Goal: Task Accomplishment & Management: Manage account settings

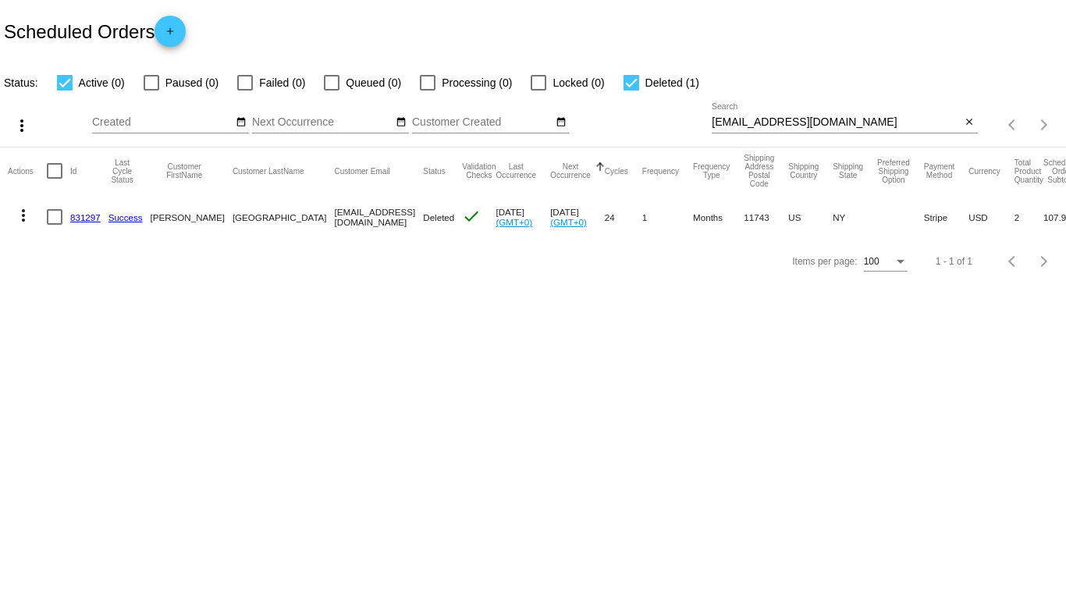
click at [840, 121] on input "[EMAIL_ADDRESS][DOMAIN_NAME]" at bounding box center [836, 122] width 249 height 12
paste input "[PERSON_NAME]"
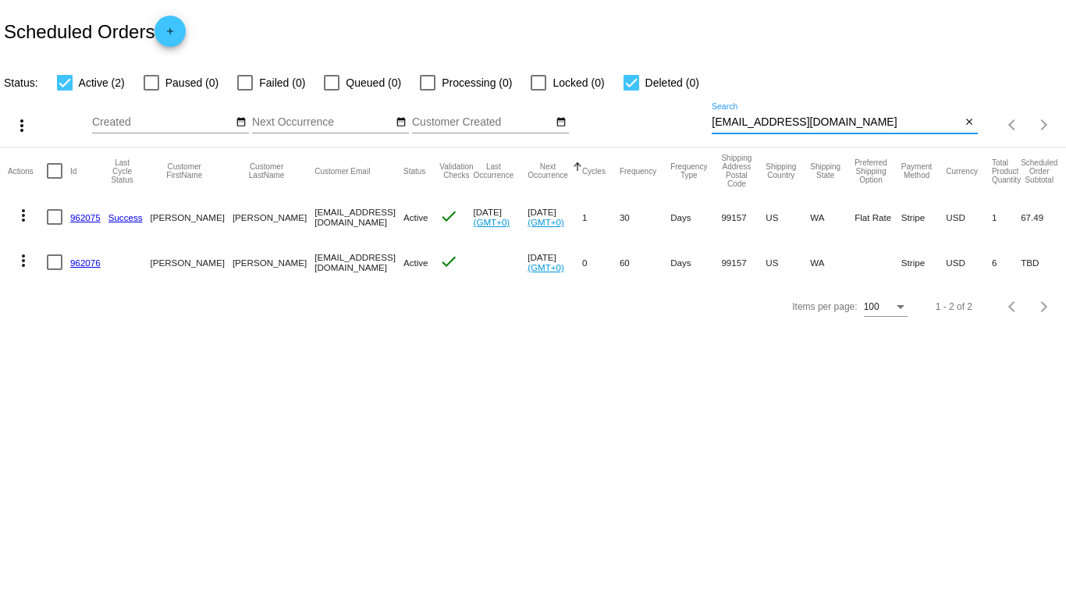
type input "[EMAIL_ADDRESS][DOMAIN_NAME]"
click at [27, 210] on mat-icon "more_vert" at bounding box center [23, 215] width 19 height 19
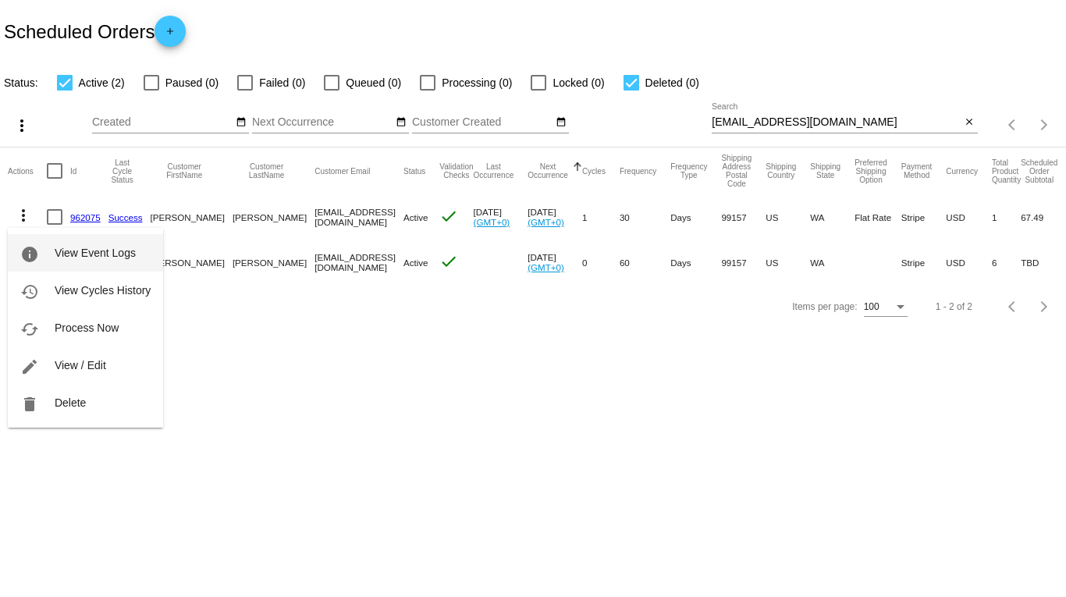
click at [62, 247] on span "View Event Logs" at bounding box center [95, 253] width 81 height 12
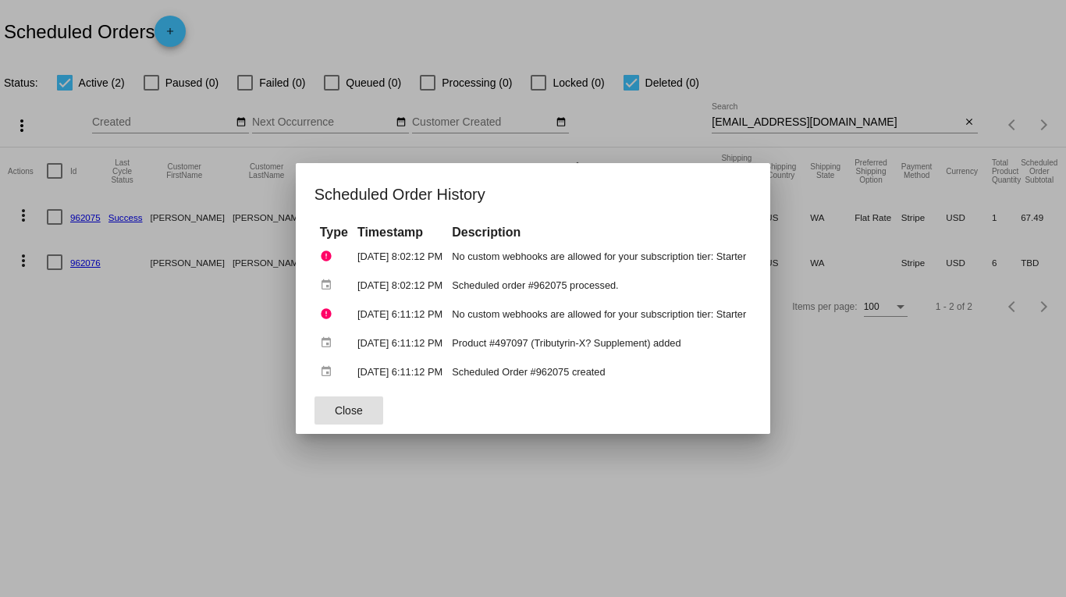
click at [349, 410] on button "Close" at bounding box center [348, 410] width 69 height 28
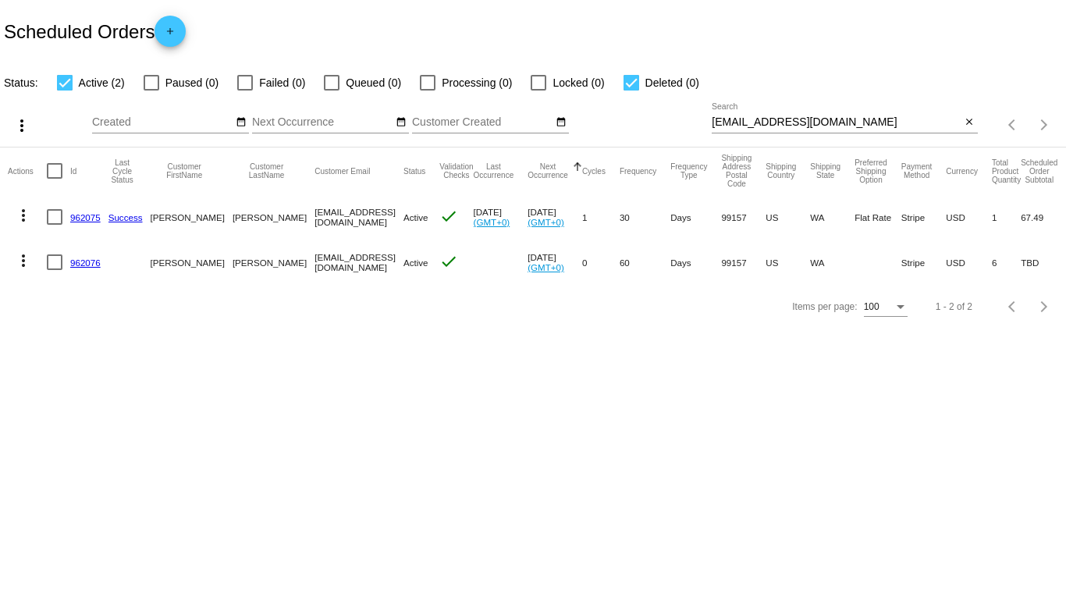
click at [22, 265] on mat-icon "more_vert" at bounding box center [23, 260] width 19 height 19
click at [66, 294] on span "View Event Logs" at bounding box center [95, 298] width 81 height 12
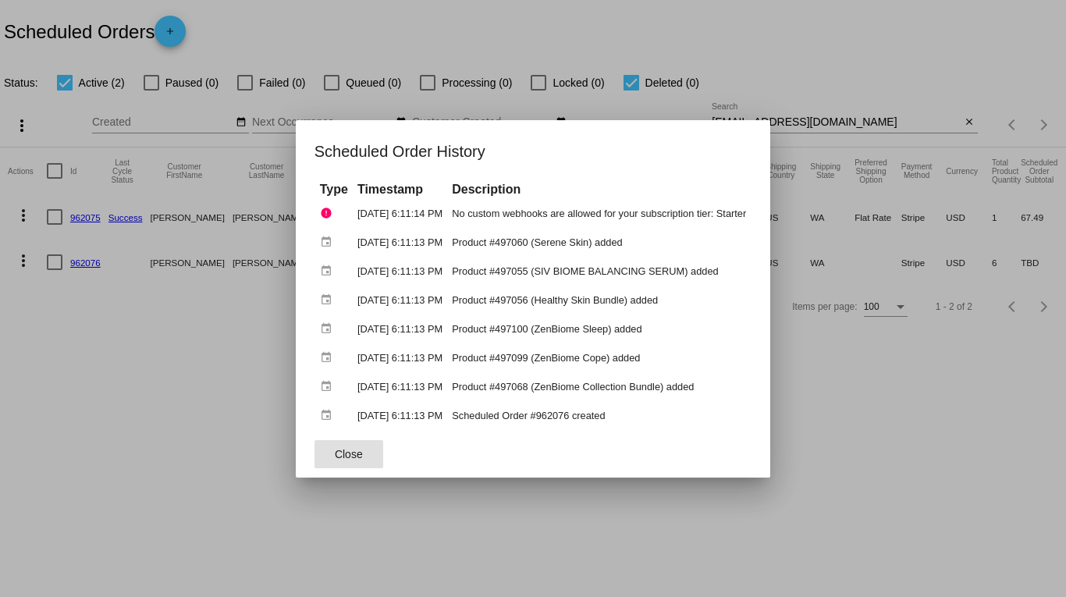
click at [353, 453] on button "Close" at bounding box center [348, 454] width 69 height 28
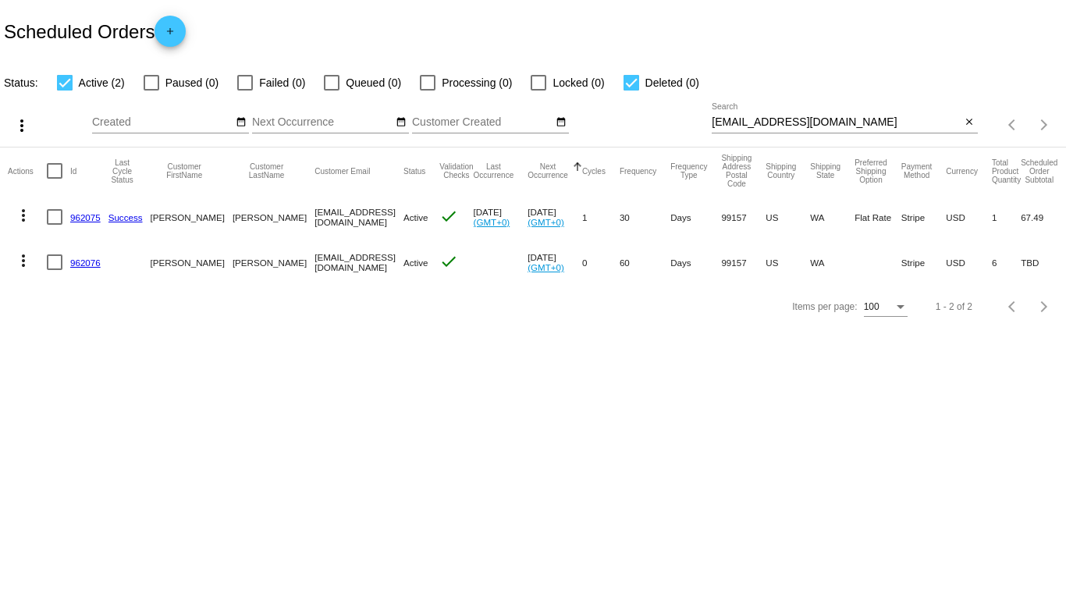
click at [97, 258] on link "962076" at bounding box center [85, 263] width 30 height 10
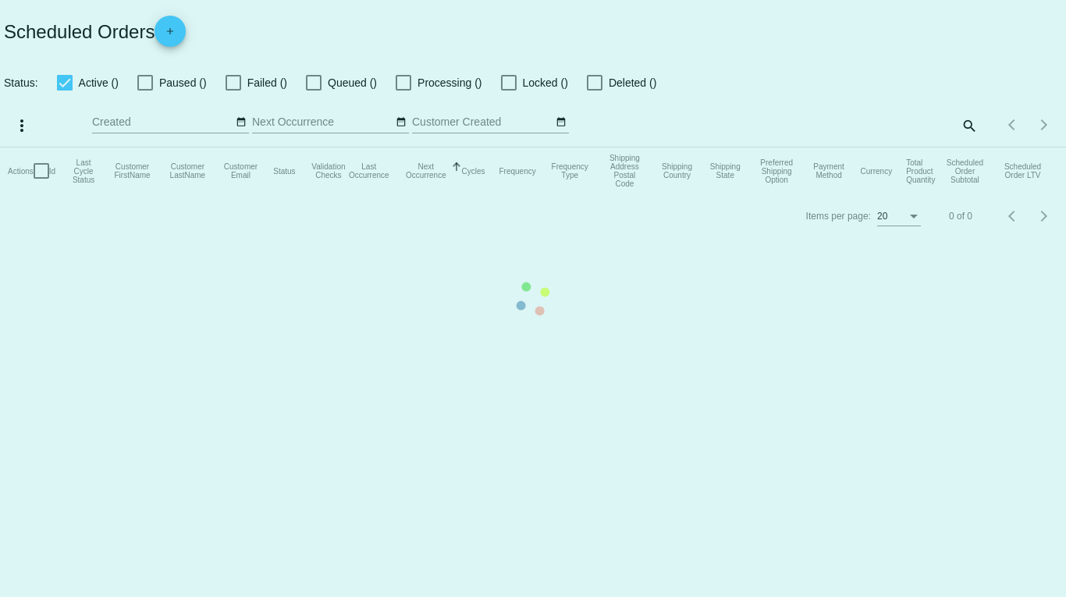
checkbox input "true"
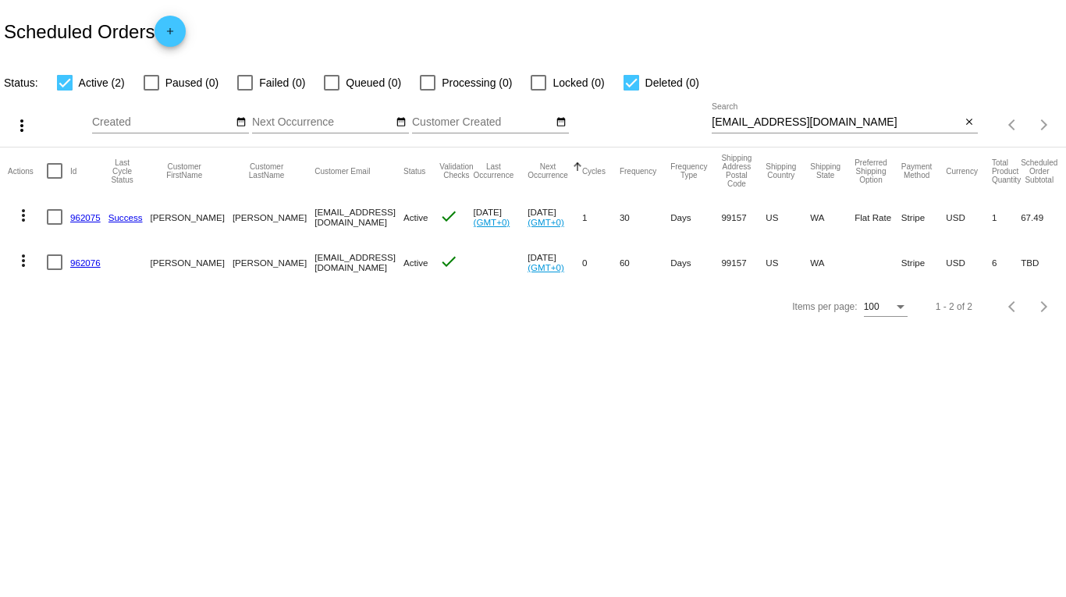
click at [27, 258] on mat-icon "more_vert" at bounding box center [23, 260] width 19 height 19
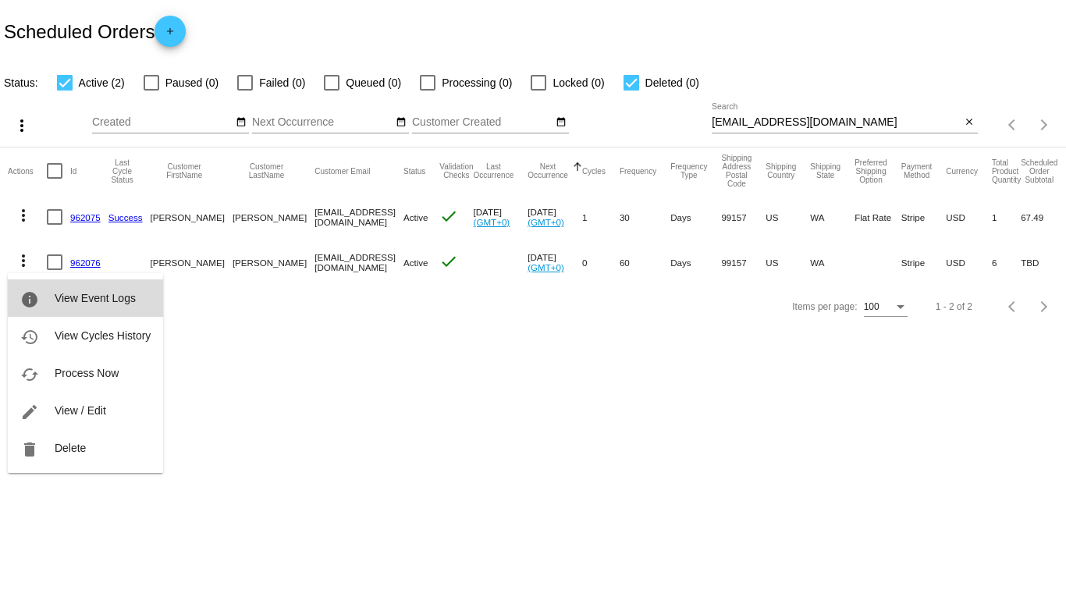
click at [134, 300] on span "View Event Logs" at bounding box center [95, 298] width 81 height 12
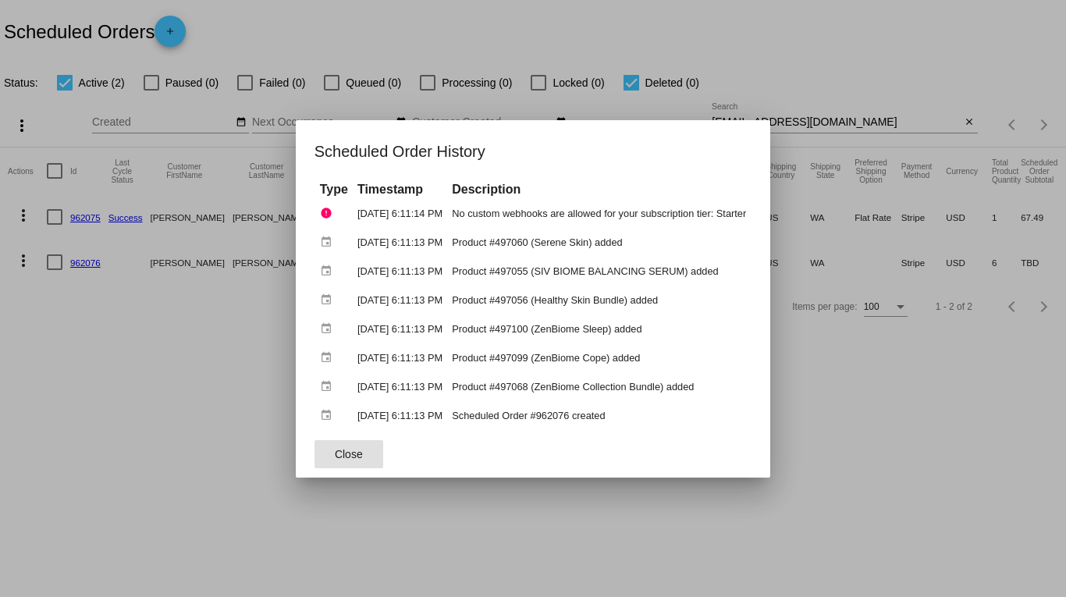
click at [351, 453] on button "Close" at bounding box center [348, 454] width 69 height 28
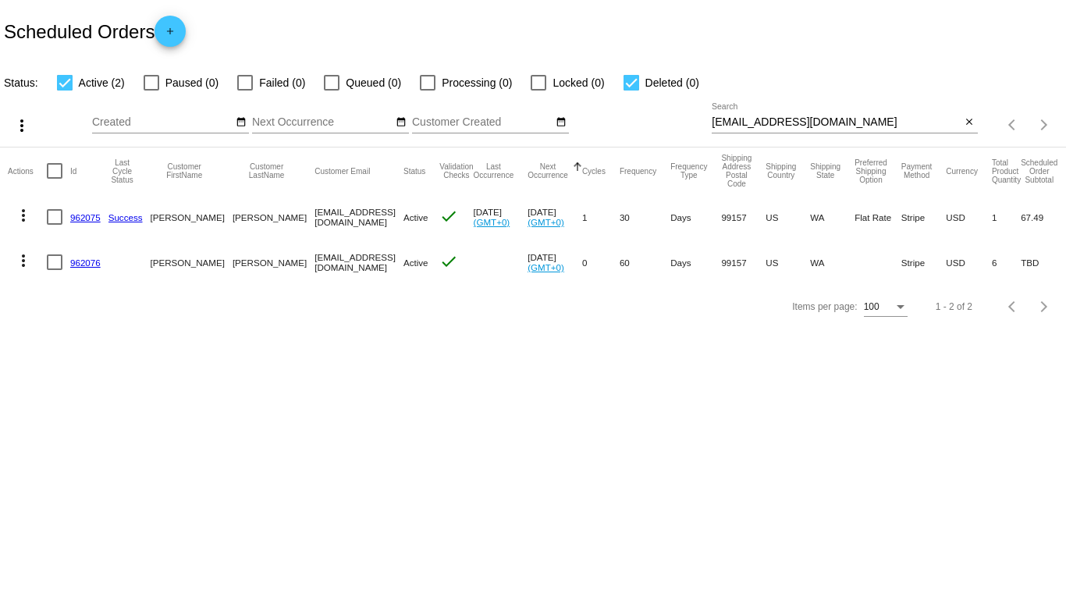
click at [90, 218] on link "962075" at bounding box center [85, 217] width 30 height 10
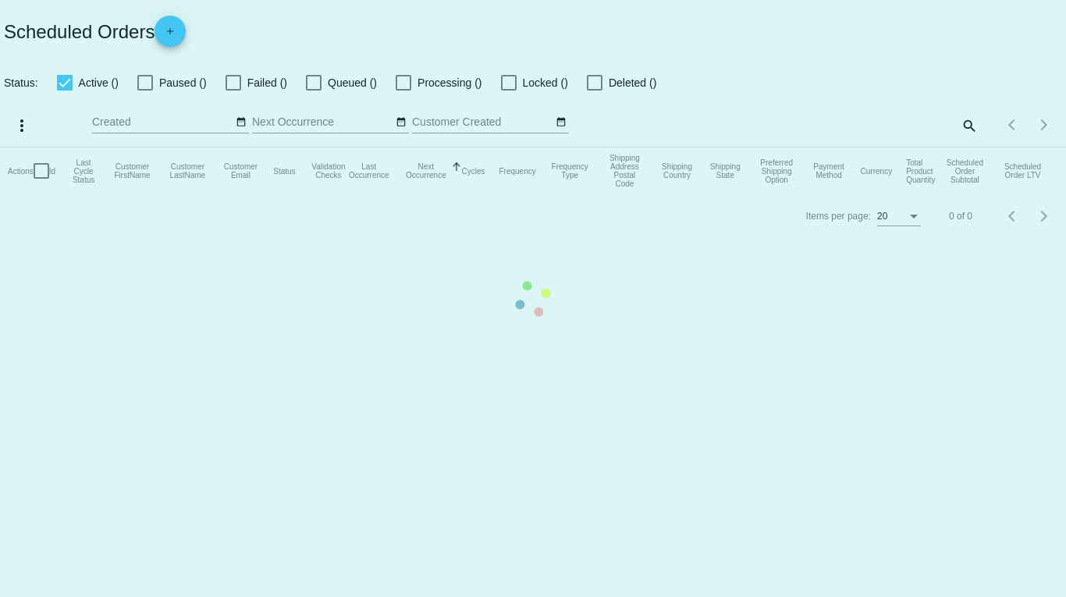
checkbox input "true"
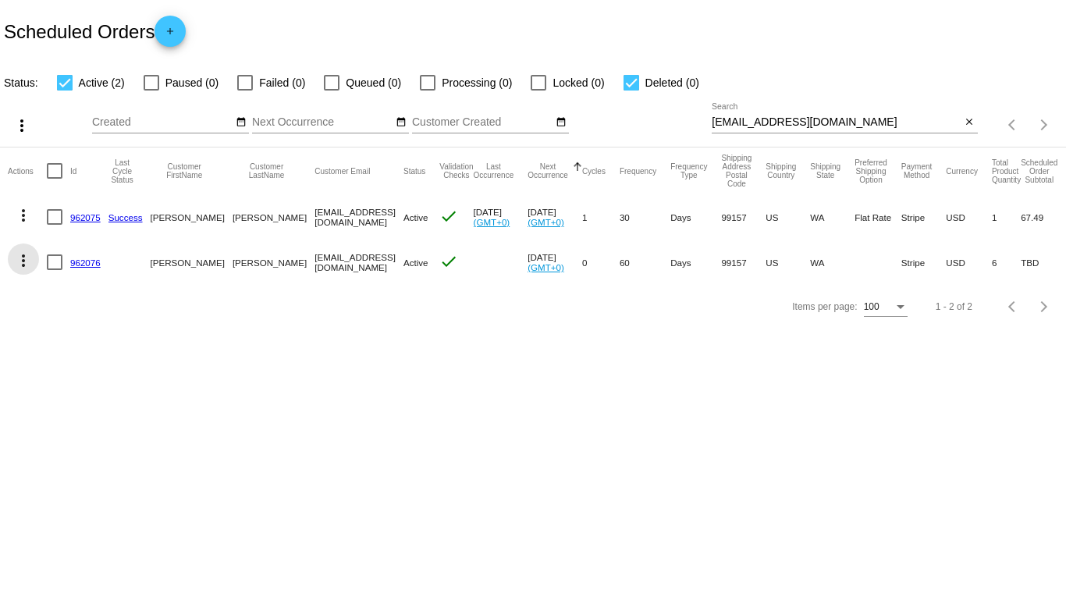
click at [24, 262] on mat-icon "more_vert" at bounding box center [23, 260] width 19 height 19
click at [361, 393] on div at bounding box center [533, 298] width 1066 height 597
click at [91, 261] on link "962076" at bounding box center [85, 263] width 30 height 10
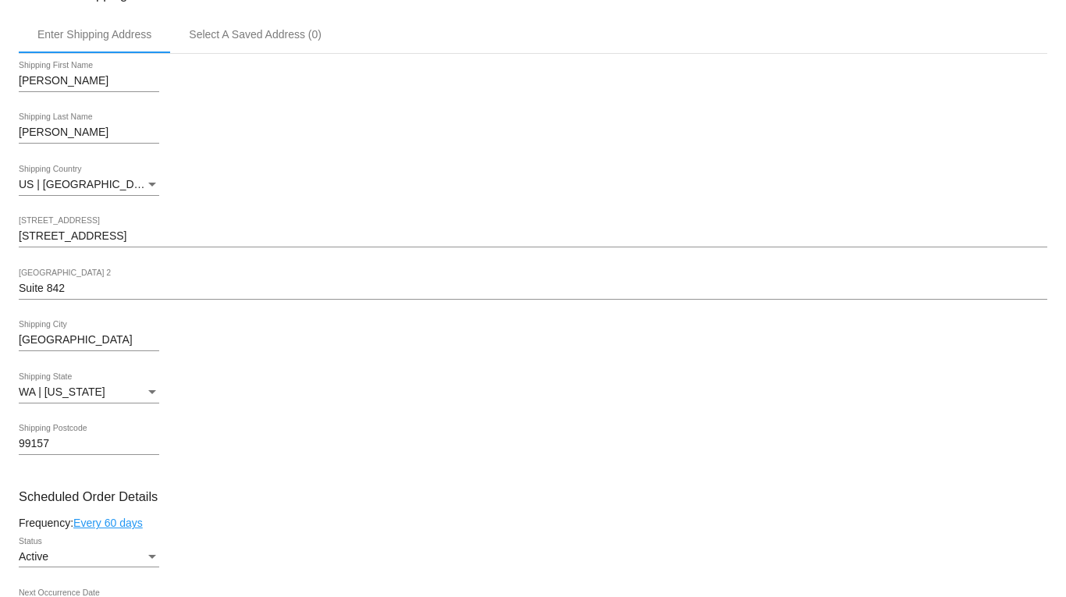
scroll to position [390, 0]
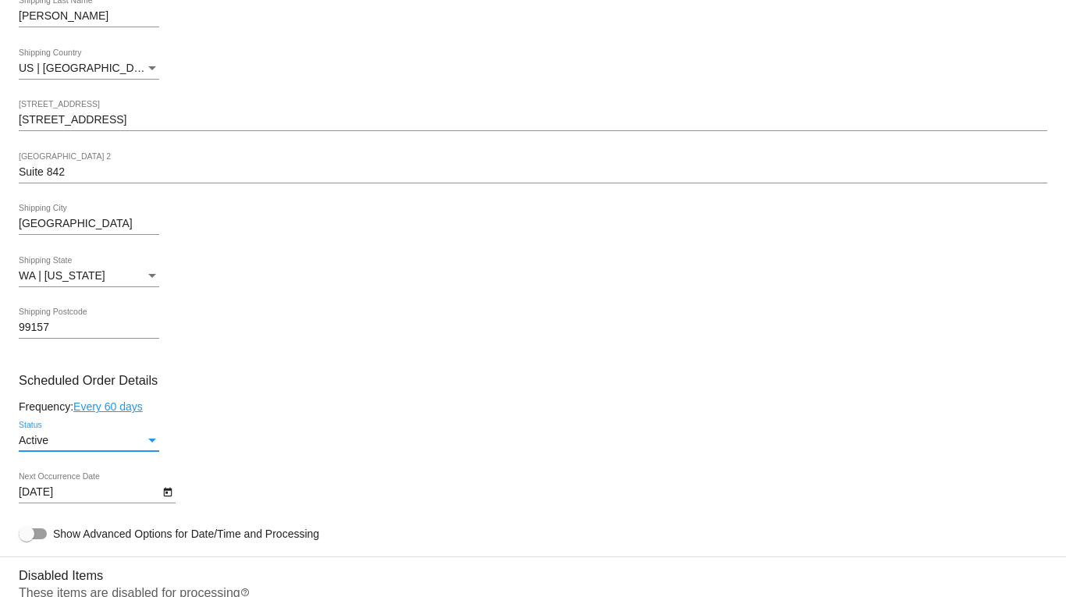
click at [147, 436] on div "Status" at bounding box center [152, 441] width 14 height 12
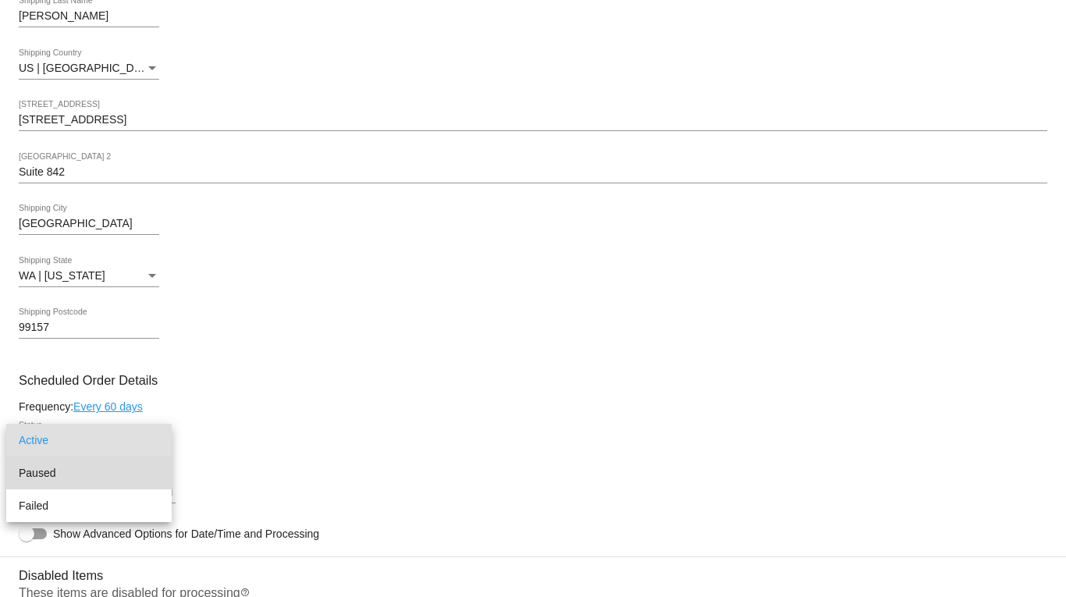
click at [138, 469] on span "Paused" at bounding box center [89, 473] width 140 height 33
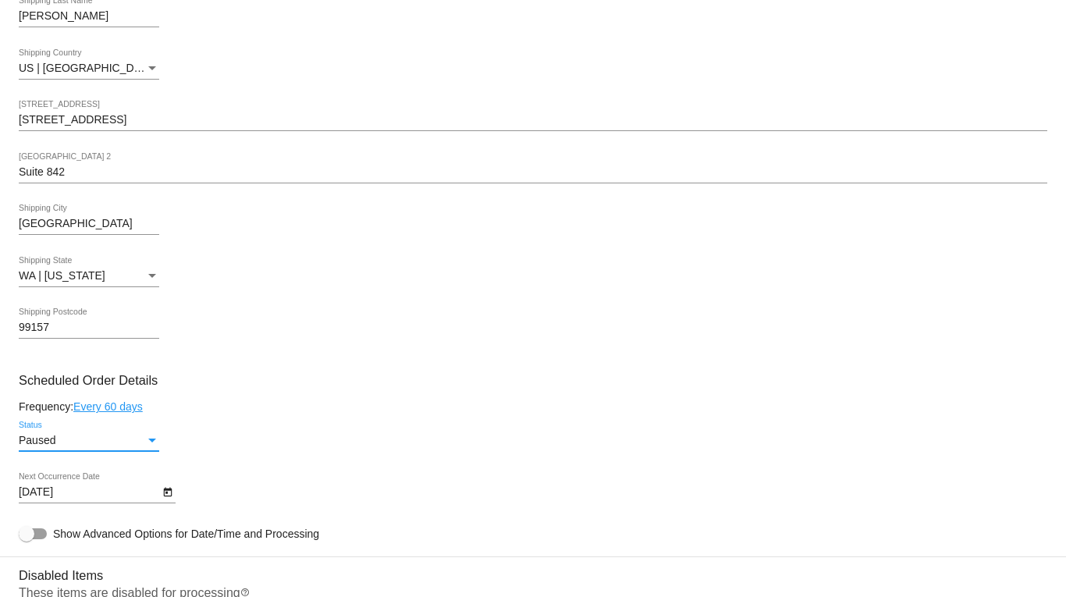
click at [354, 437] on div "Paused Status" at bounding box center [533, 443] width 1029 height 44
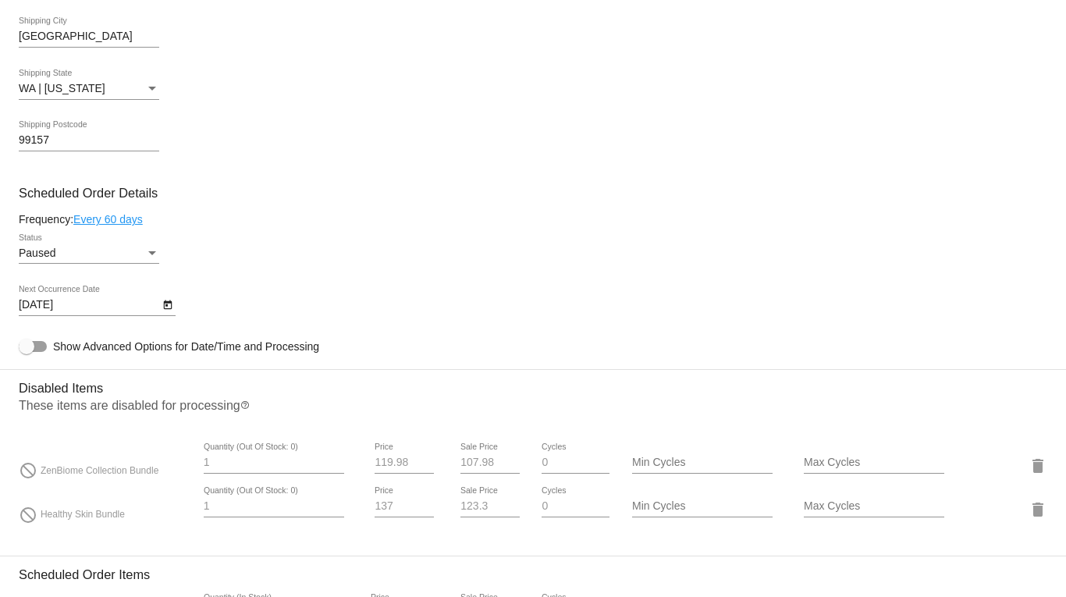
scroll to position [536, 0]
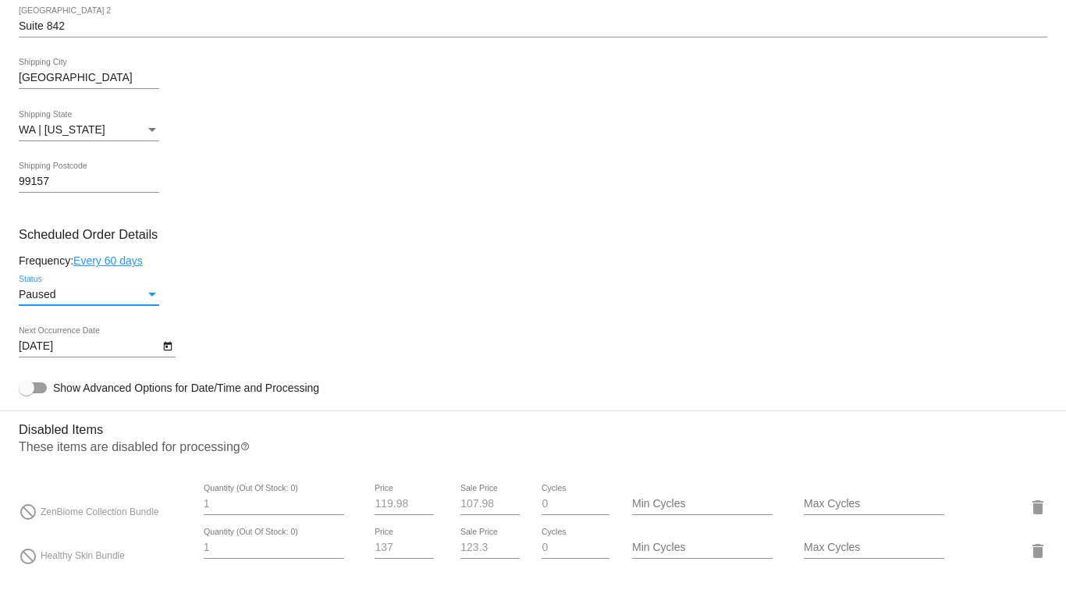
click at [151, 293] on div "Status" at bounding box center [152, 295] width 8 height 4
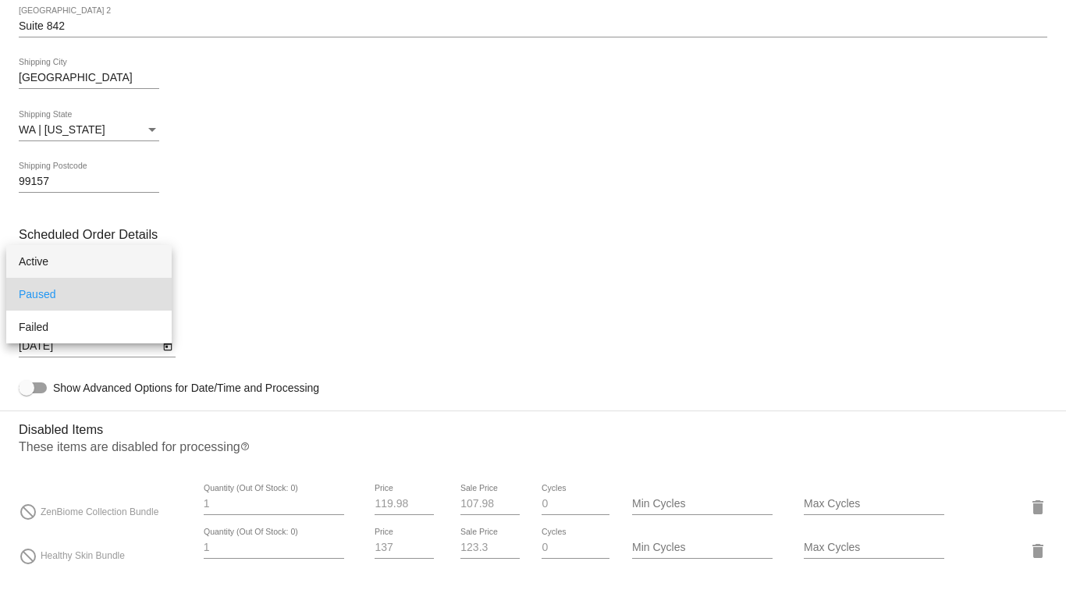
click at [126, 266] on span "Active" at bounding box center [89, 261] width 140 height 33
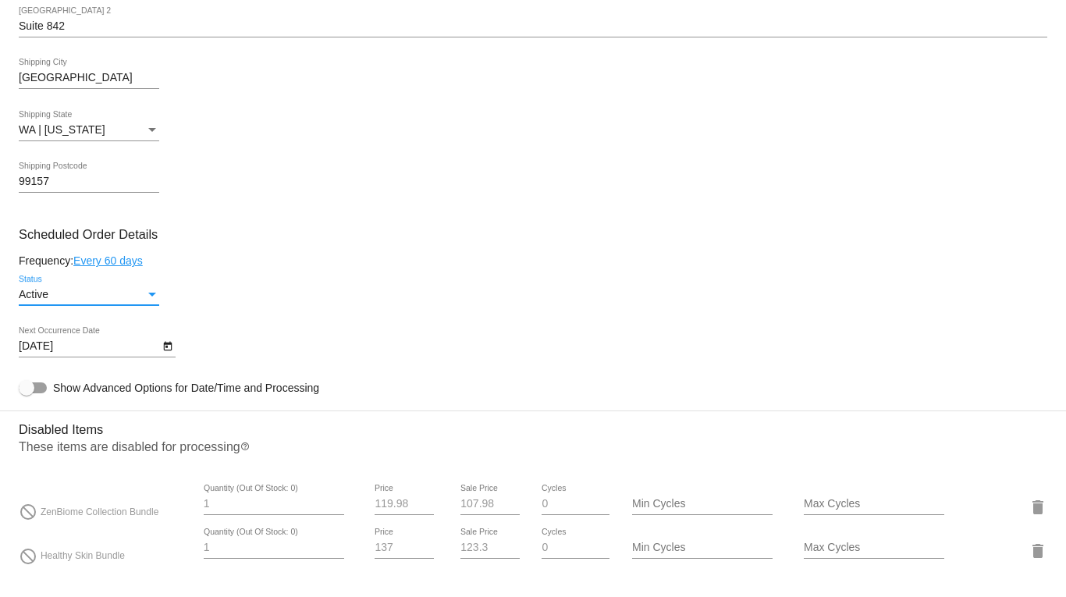
click at [112, 346] on body "arrow_back Scheduled Order #962076 Active more_vert Validation Checks check Pay…" at bounding box center [533, 298] width 1066 height 597
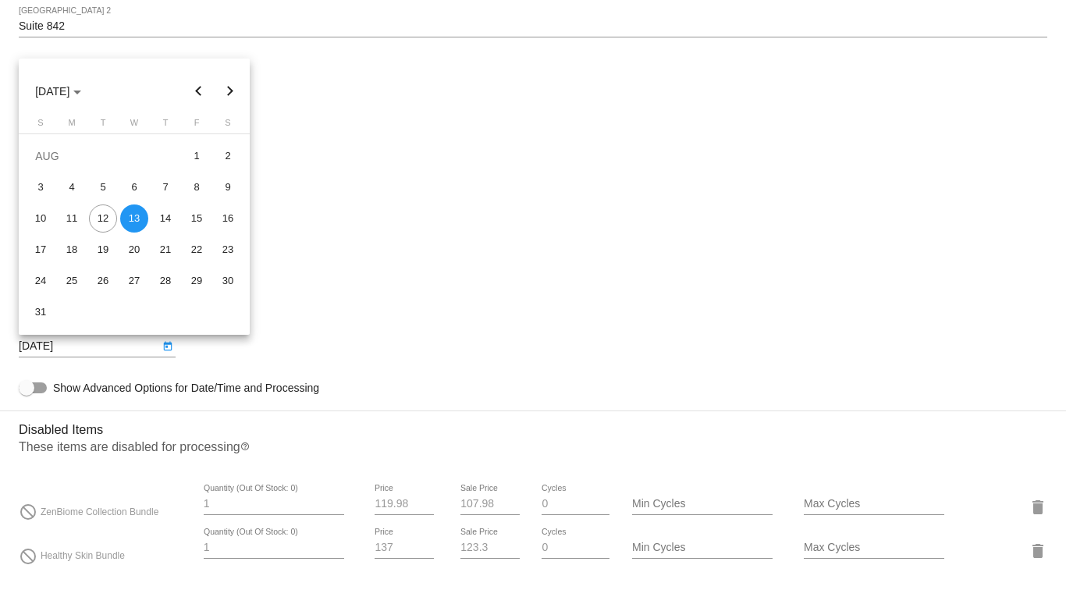
click at [225, 91] on button "Next month" at bounding box center [230, 91] width 31 height 31
click at [99, 186] on div "2" at bounding box center [103, 187] width 28 height 28
type input "[DATE]"
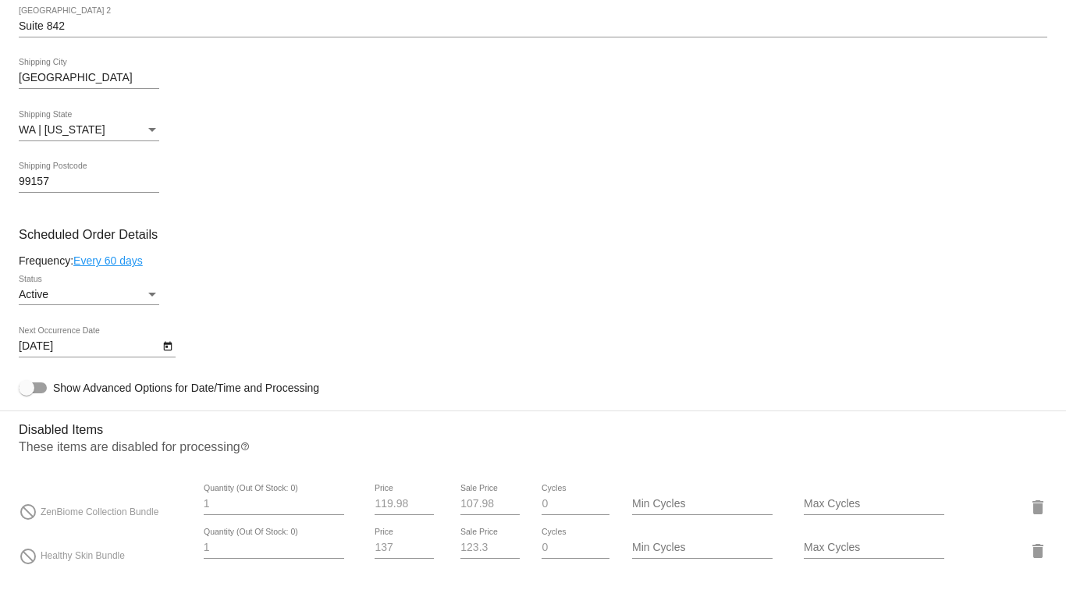
click at [416, 225] on mat-card-content "Customer 5838631: [PERSON_NAME] [EMAIL_ADDRESS][DOMAIN_NAME] Customer Shipping …" at bounding box center [533, 567] width 1029 height 1789
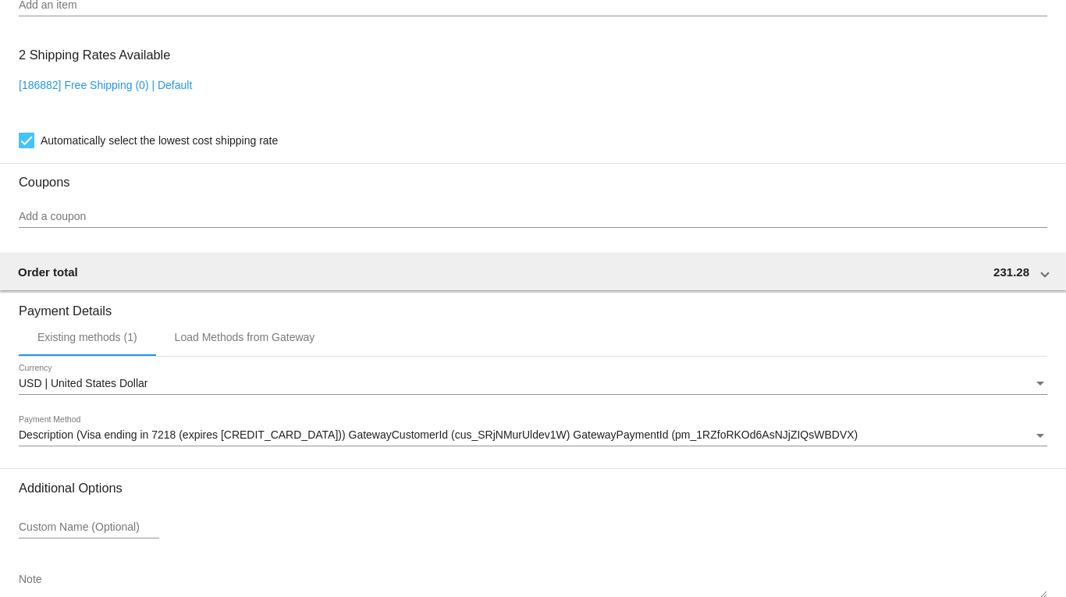
scroll to position [1473, 0]
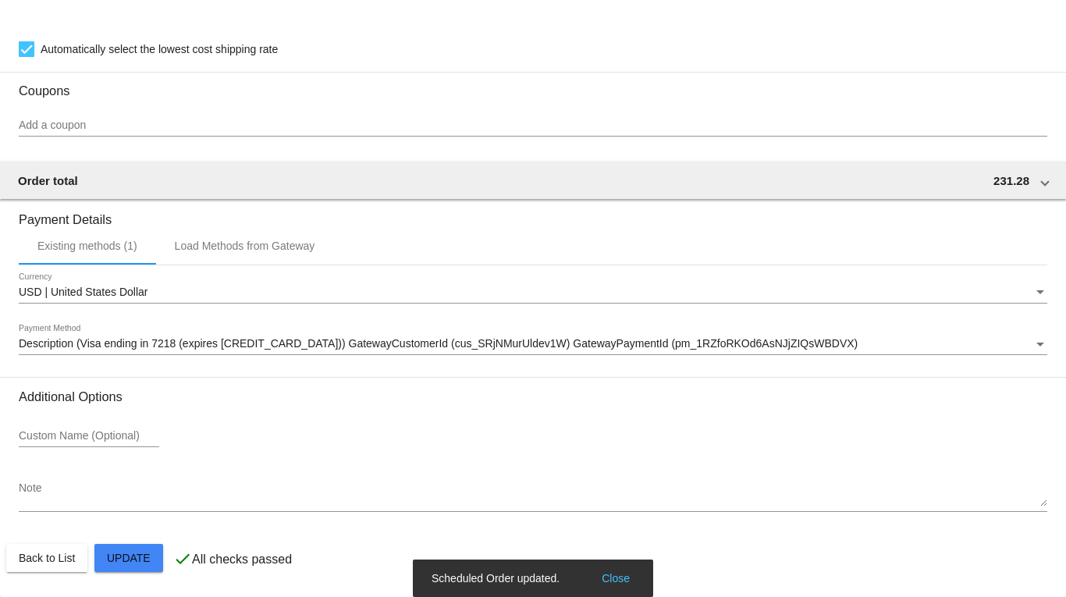
click at [620, 577] on button "Close" at bounding box center [615, 578] width 37 height 16
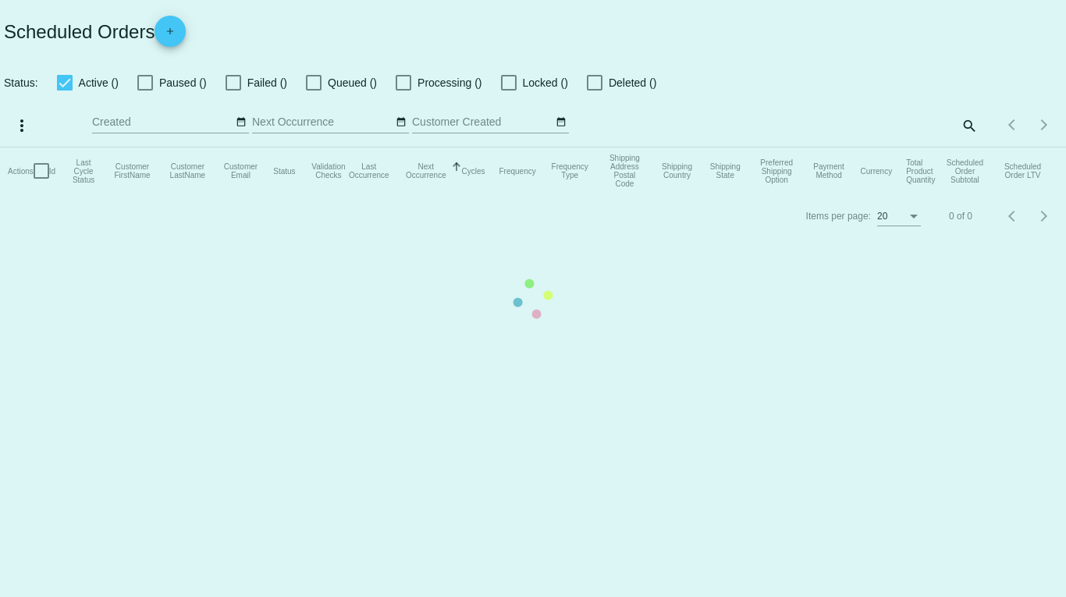
checkbox input "true"
